Goal: Find specific page/section

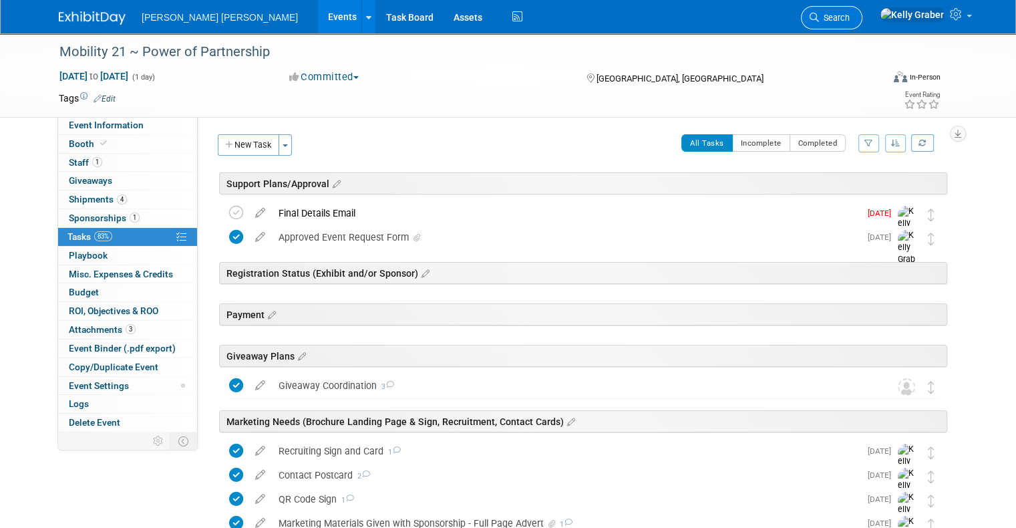
click at [863, 15] on link "Search" at bounding box center [831, 17] width 61 height 23
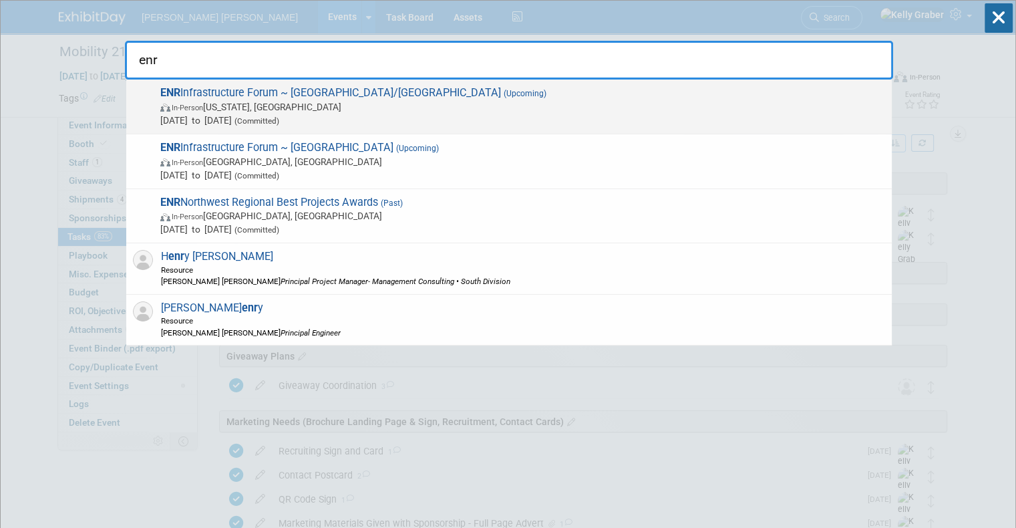
type input "enr"
click at [302, 91] on span "ENR Infrastructure Forum ~ [GEOGRAPHIC_DATA]/[GEOGRAPHIC_DATA] (Upcoming) In-Pe…" at bounding box center [520, 106] width 729 height 41
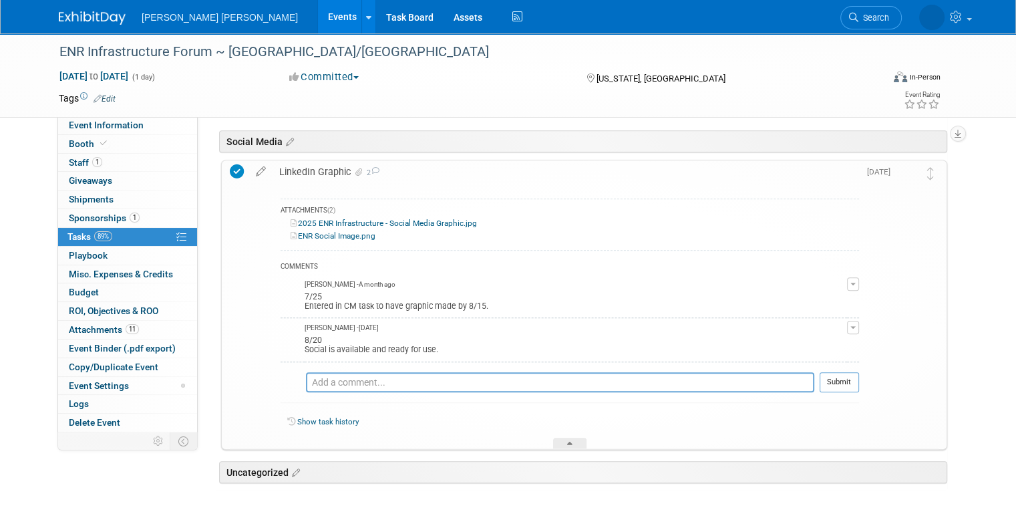
scroll to position [626, 0]
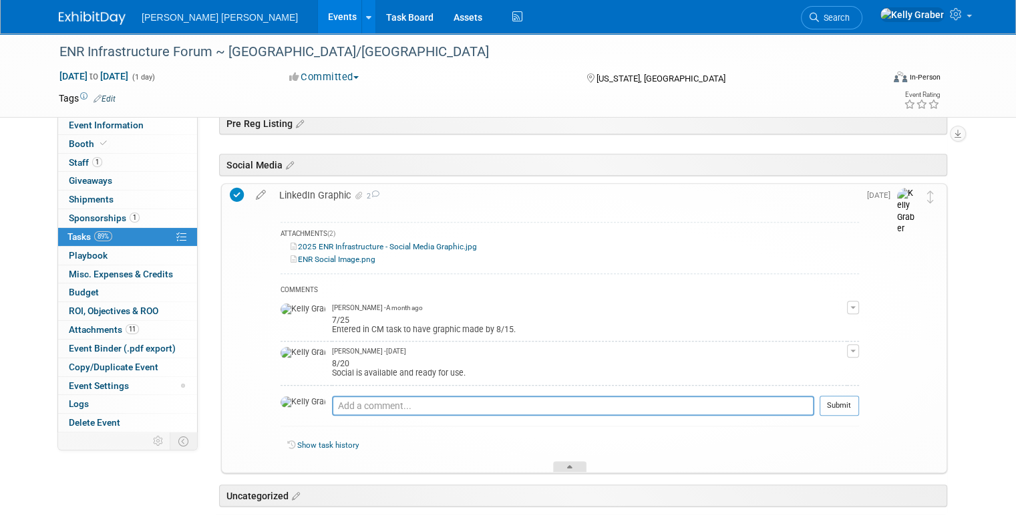
click at [568, 461] on div at bounding box center [569, 466] width 33 height 11
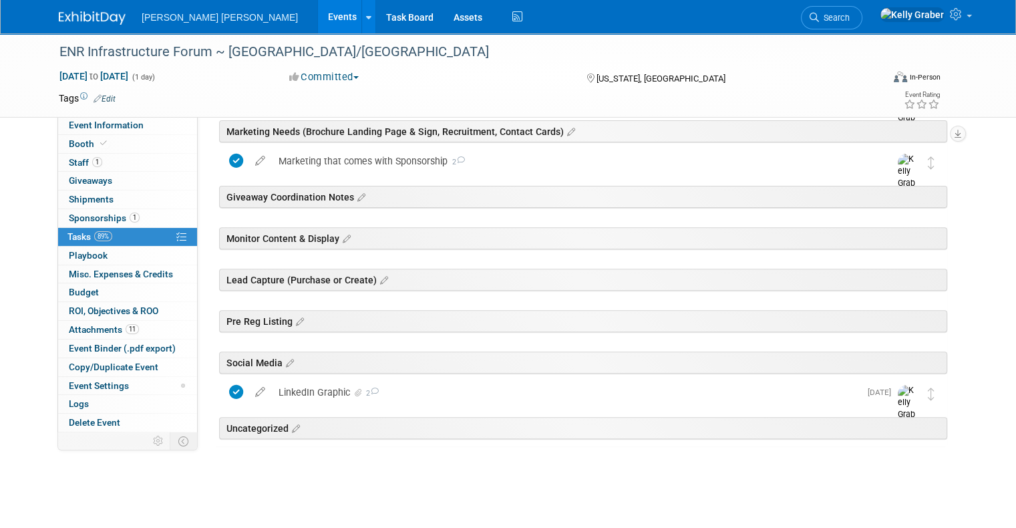
scroll to position [427, 0]
